Goal: Information Seeking & Learning: Learn about a topic

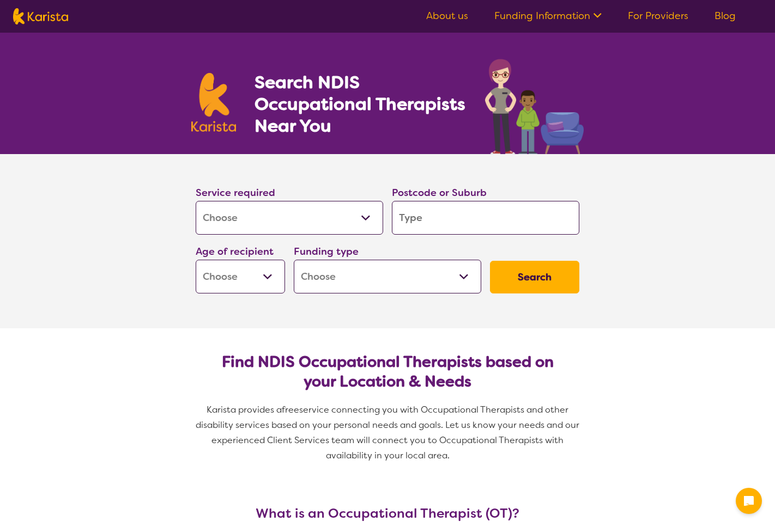
select select "[MEDICAL_DATA]"
click at [441, 221] on input "search" at bounding box center [485, 218] width 187 height 34
type input "2"
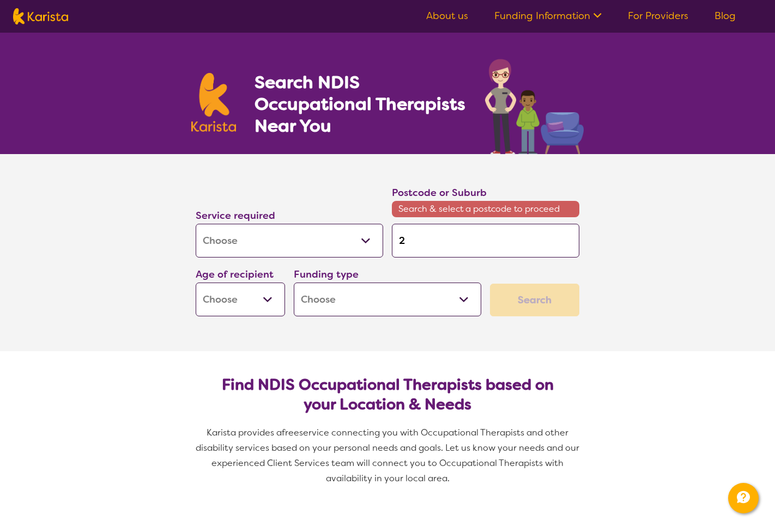
type input "23"
type input "2312"
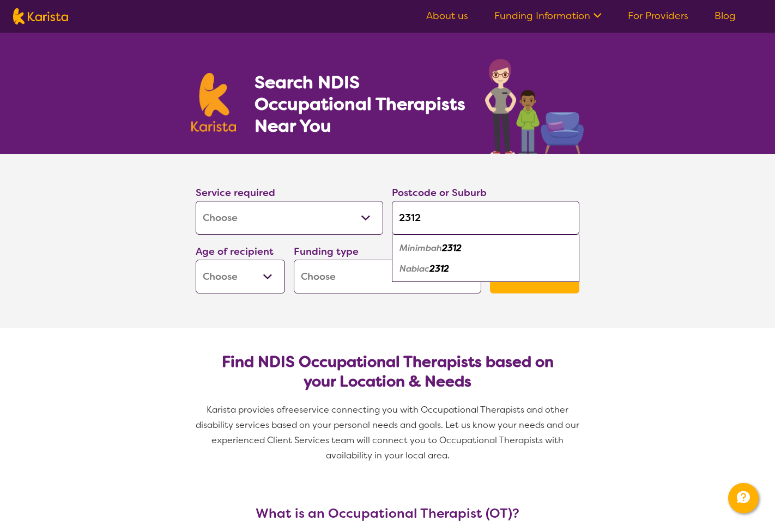
type input "231"
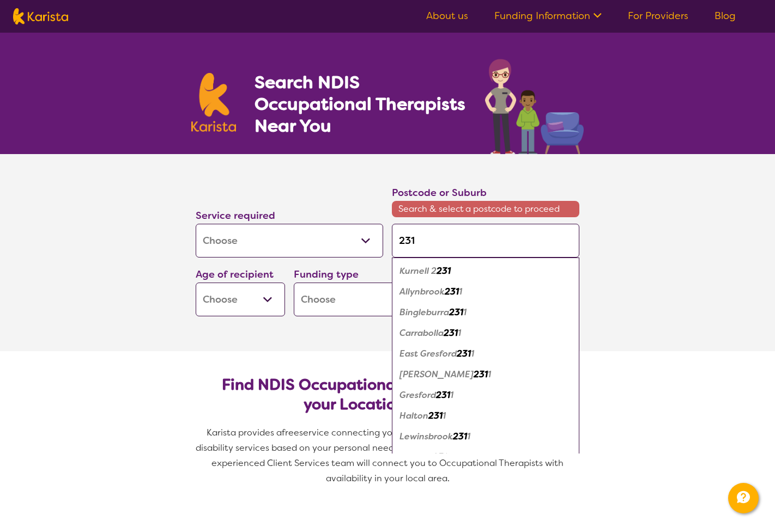
type input "2315"
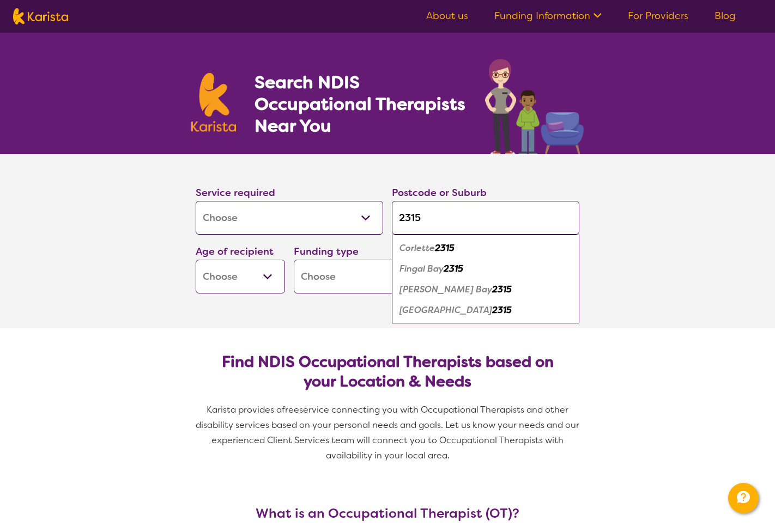
type input "2315"
click at [446, 291] on em "[PERSON_NAME] Bay" at bounding box center [445, 289] width 93 height 11
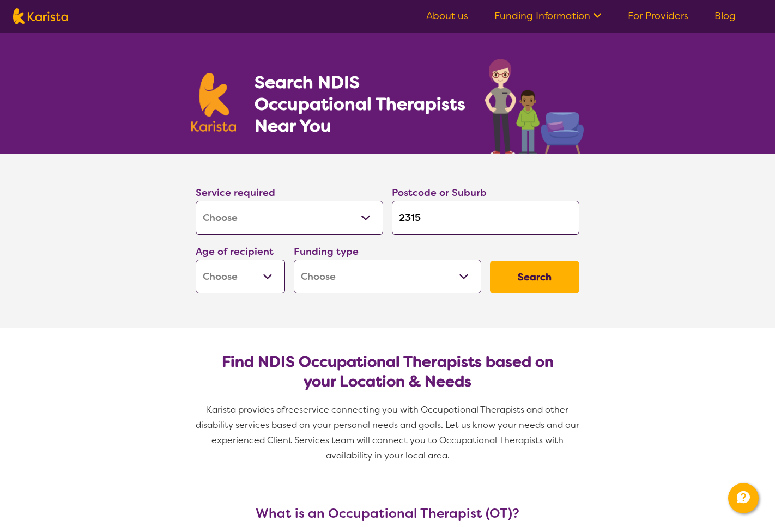
click at [273, 272] on select "Early Childhood - 0 to 9 Child - 10 to 11 Adolescent - 12 to 17 Adult - 18 to 6…" at bounding box center [240, 277] width 89 height 34
click at [335, 276] on select "Home Care Package (HCP) National Disability Insurance Scheme (NDIS) I don't know" at bounding box center [387, 277] width 187 height 34
select select "i-don-t-know"
click at [294, 260] on select "Home Care Package (HCP) National Disability Insurance Scheme (NDIS) I don't know" at bounding box center [387, 277] width 187 height 34
select select "i-don-t-know"
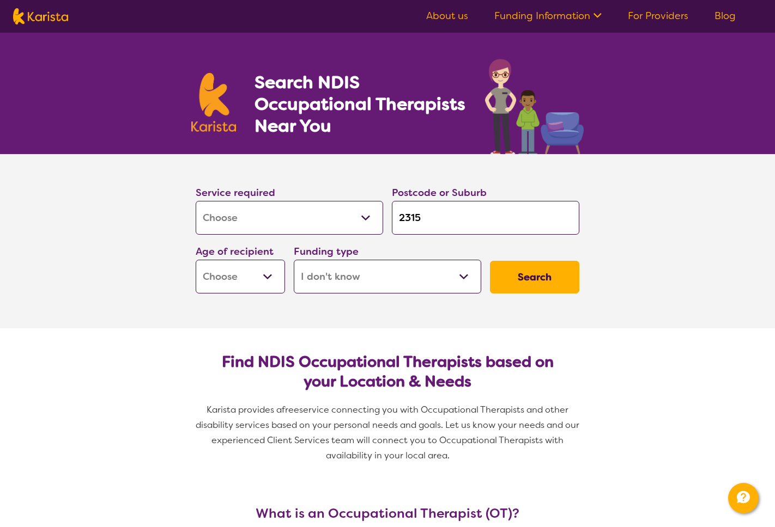
click at [325, 221] on select "Allied Health Assistant Assessment ([MEDICAL_DATA] or [MEDICAL_DATA]) Behaviour…" at bounding box center [289, 218] width 187 height 34
click at [196, 201] on select "Allied Health Assistant Assessment ([MEDICAL_DATA] or [MEDICAL_DATA]) Behaviour…" at bounding box center [289, 218] width 187 height 34
click at [539, 270] on button "Search" at bounding box center [534, 277] width 89 height 33
click at [228, 288] on select "Early Childhood - 0 to 9 Child - 10 to 11 Adolescent - 12 to 17 Adult - 18 to 6…" at bounding box center [240, 277] width 89 height 34
select select "AG"
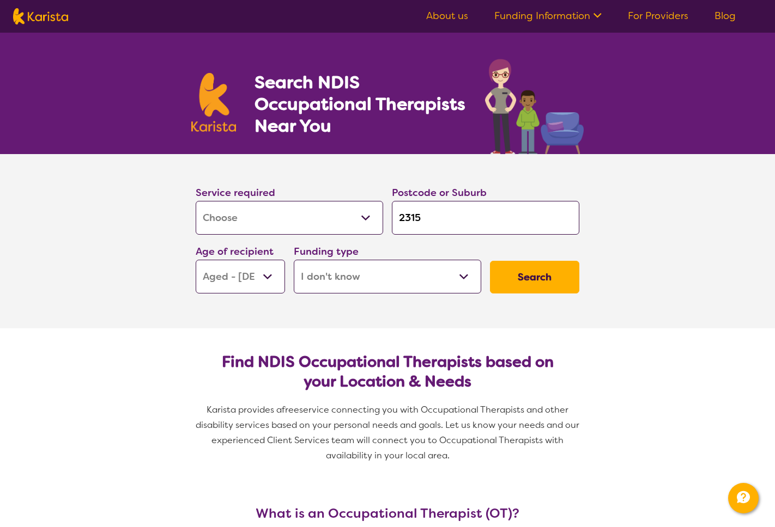
click at [196, 260] on select "Early Childhood - 0 to 9 Child - 10 to 11 Adolescent - 12 to 17 Adult - 18 to 6…" at bounding box center [240, 277] width 89 height 34
select select "AG"
click at [538, 284] on button "Search" at bounding box center [534, 277] width 89 height 33
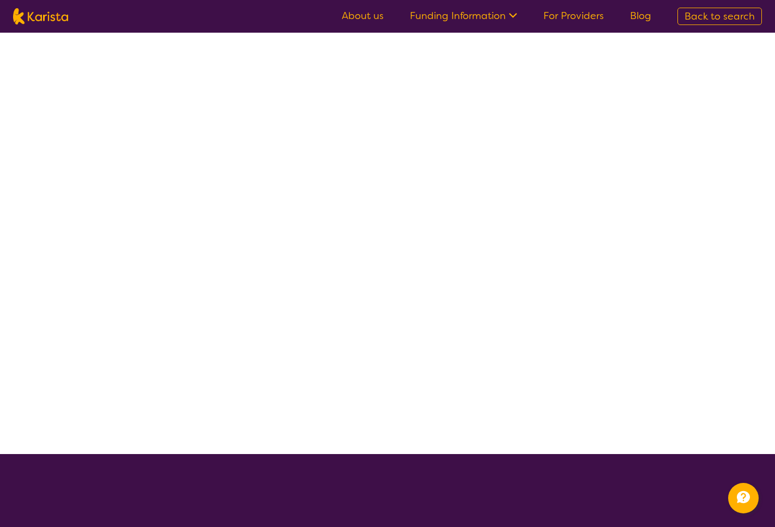
select select "[MEDICAL_DATA]"
select select "AG"
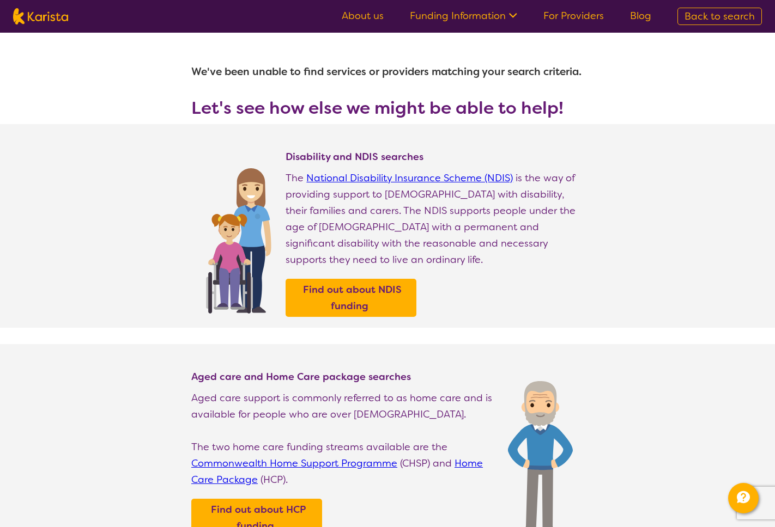
select select "[MEDICAL_DATA]"
select select "AG"
select select "i-don-t-know"
select select "[MEDICAL_DATA]"
select select "AG"
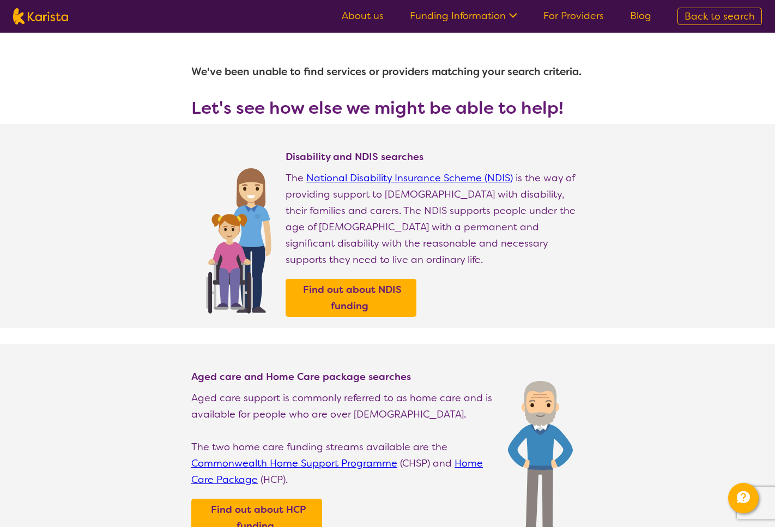
select select "i-don-t-know"
